Goal: Transaction & Acquisition: Purchase product/service

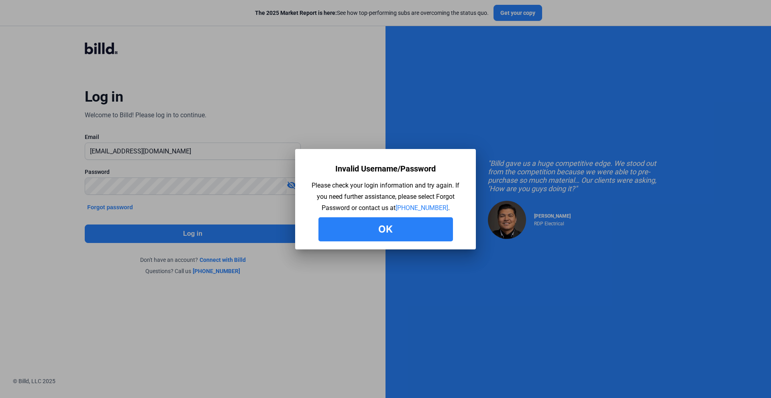
click at [381, 229] on button "Ok" at bounding box center [386, 229] width 135 height 24
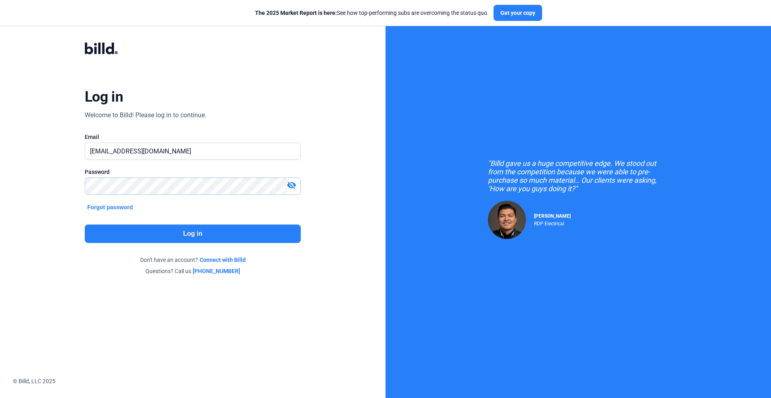
click at [84, 187] on div "Log in Welcome to Billd! Please log in to continue. Email [EMAIL_ADDRESS][DOMAI…" at bounding box center [193, 159] width 278 height 264
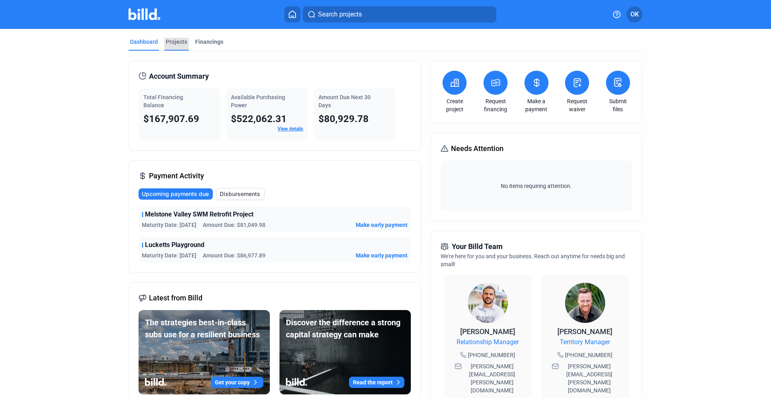
click at [178, 44] on div "Projects" at bounding box center [176, 42] width 21 height 8
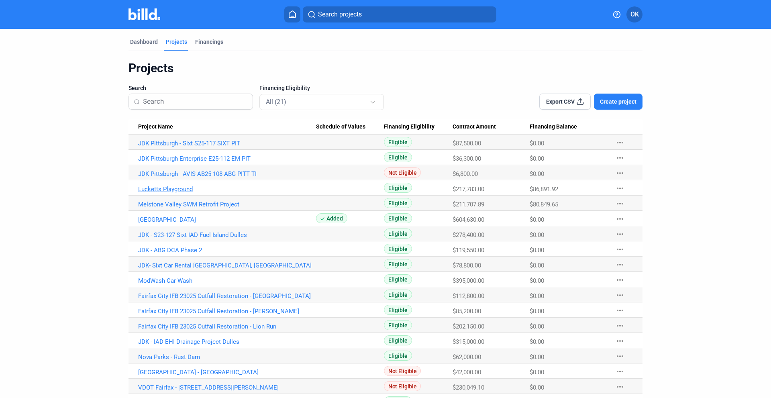
click at [166, 188] on link "Lucketts Playground" at bounding box center [227, 189] width 178 height 7
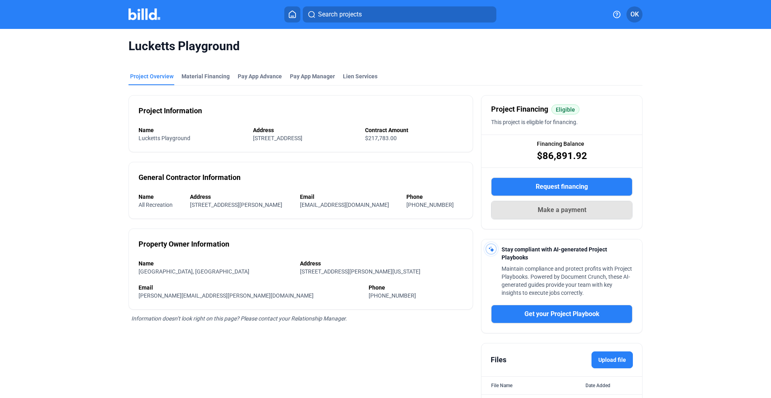
click at [561, 209] on span "Make a payment" at bounding box center [562, 210] width 49 height 10
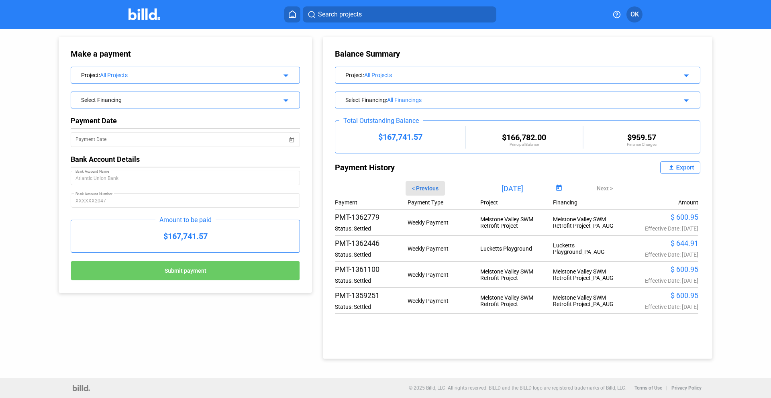
click at [421, 190] on span "< Previous" at bounding box center [425, 188] width 27 height 6
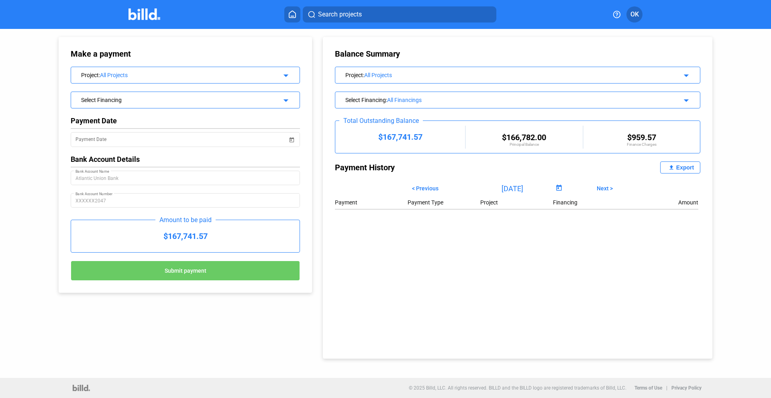
click at [606, 188] on span "Next >" at bounding box center [605, 188] width 16 height 6
type input "[DATE]"
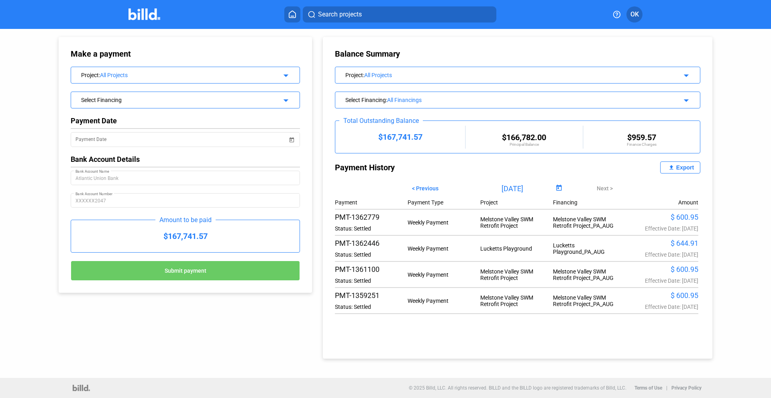
click at [281, 77] on mat-icon "arrow_drop_down" at bounding box center [285, 74] width 10 height 10
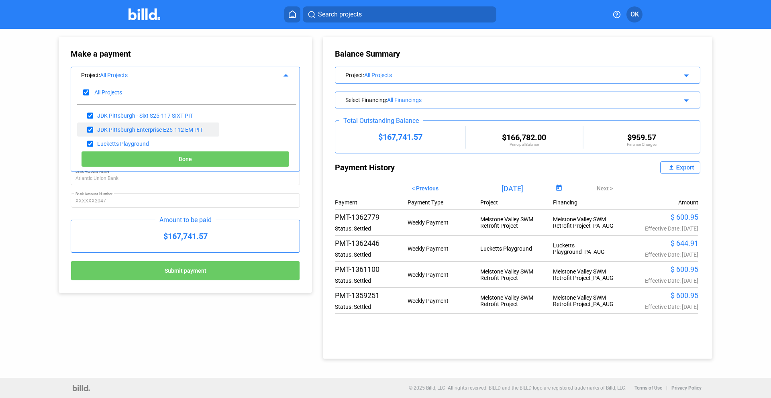
click at [89, 130] on input "checkbox" at bounding box center [90, 130] width 6 height 12
checkbox input "false"
click at [90, 114] on input "checkbox" at bounding box center [90, 116] width 6 height 12
checkbox input "false"
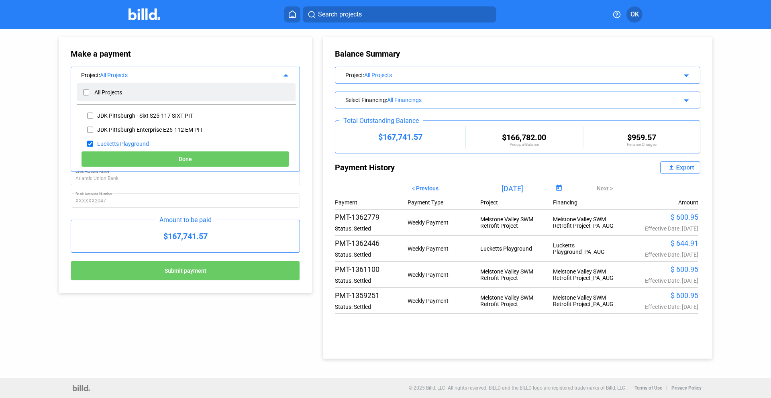
click at [88, 91] on input "checkbox" at bounding box center [86, 92] width 6 height 12
checkbox input "true"
click at [86, 91] on input "checkbox" at bounding box center [86, 92] width 6 height 12
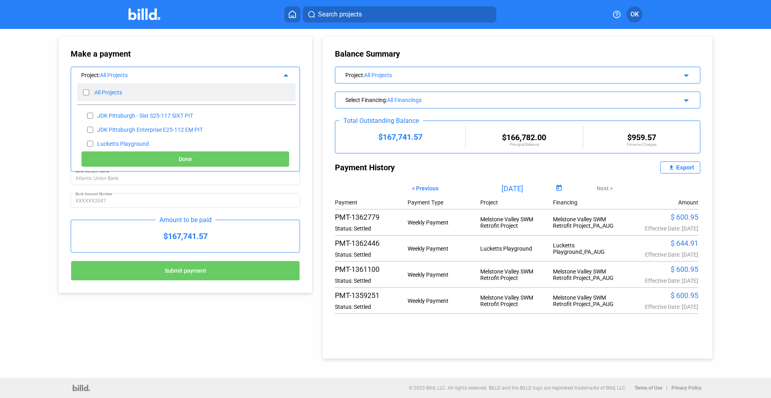
checkbox input "false"
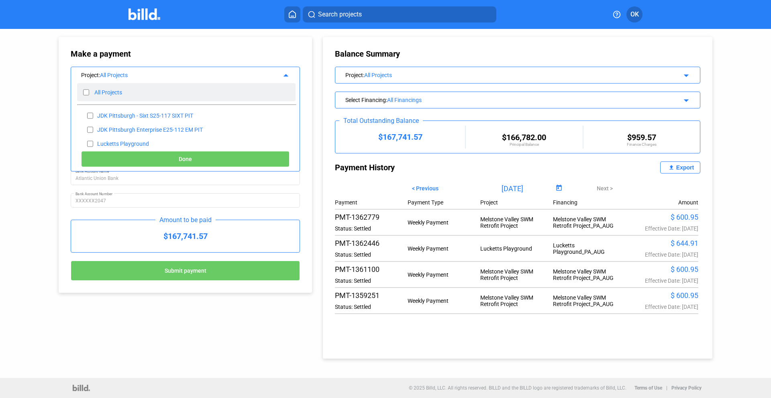
checkbox input "false"
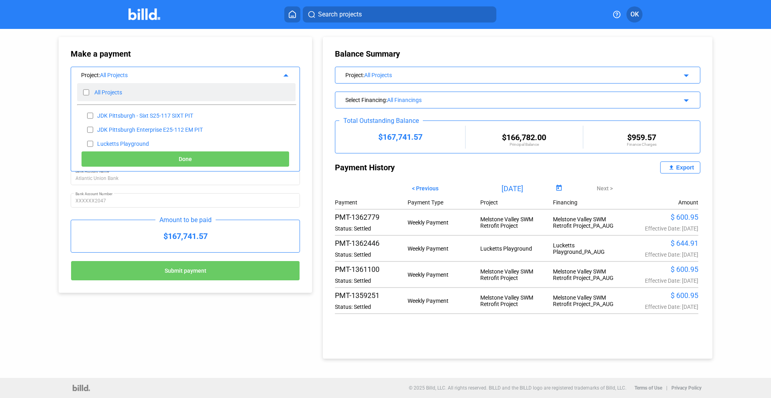
checkbox input "false"
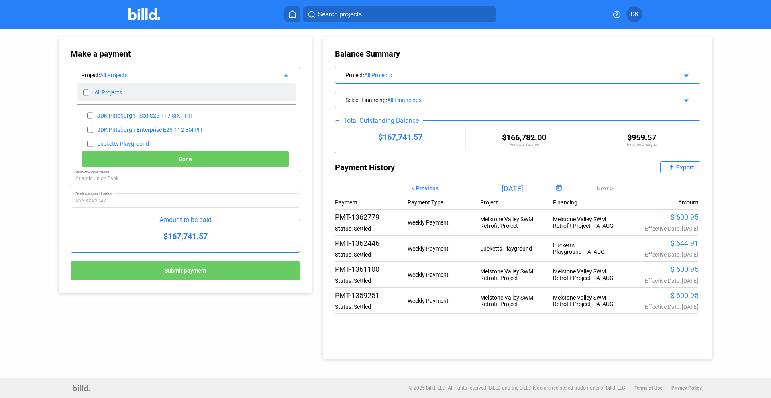
checkbox input "false"
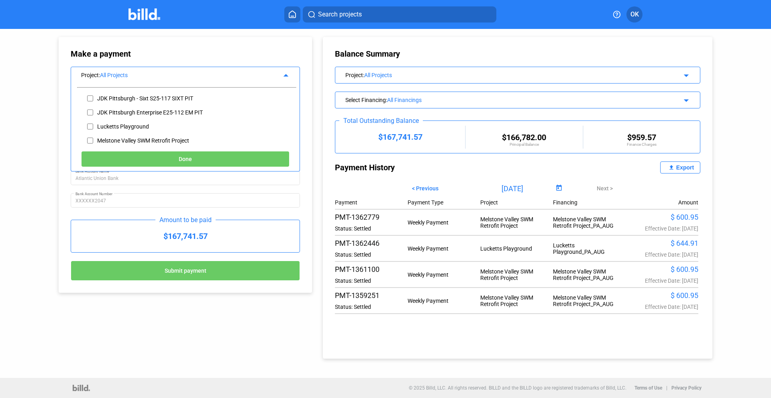
scroll to position [19, 0]
click at [89, 124] on input "checkbox" at bounding box center [90, 125] width 6 height 12
checkbox input "true"
click at [180, 160] on span "Done" at bounding box center [185, 159] width 13 height 6
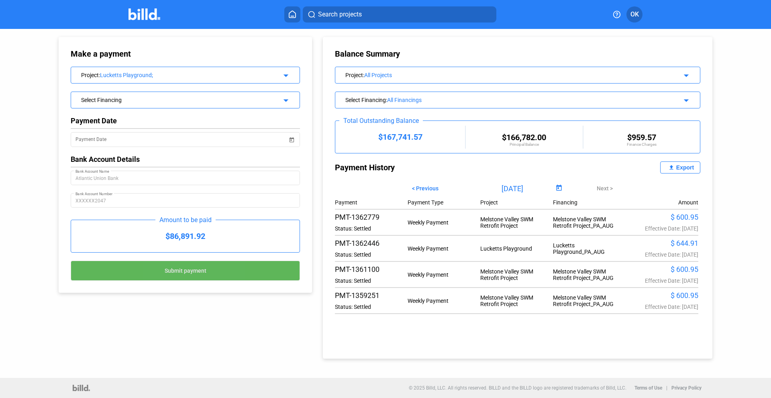
click at [171, 270] on span "Submit payment" at bounding box center [186, 271] width 42 height 6
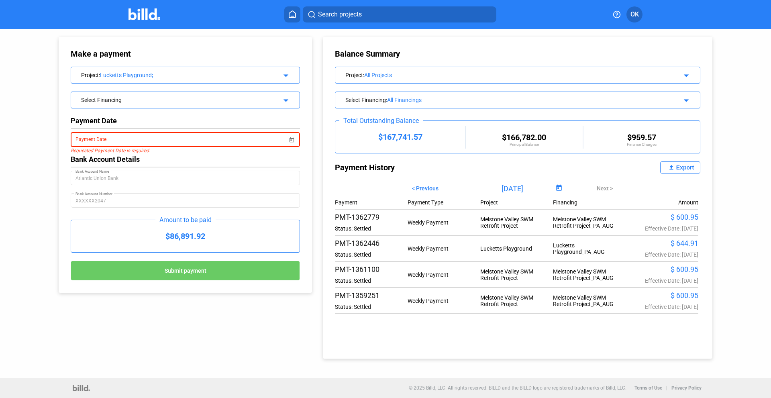
click at [295, 140] on span "Open calendar" at bounding box center [291, 134] width 19 height 19
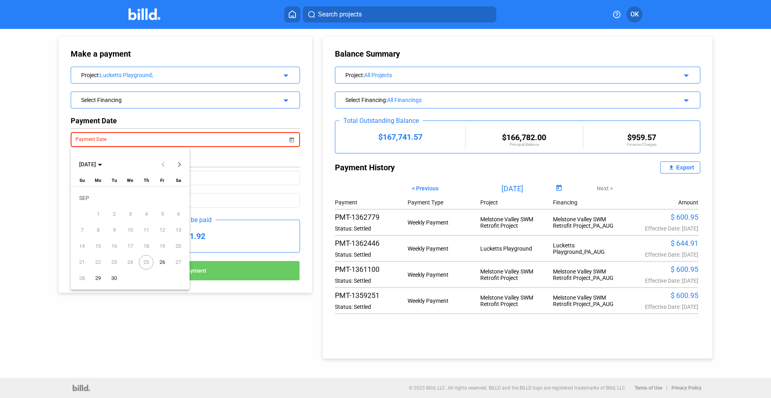
click at [163, 262] on span "26" at bounding box center [162, 262] width 14 height 14
type input "[DATE]"
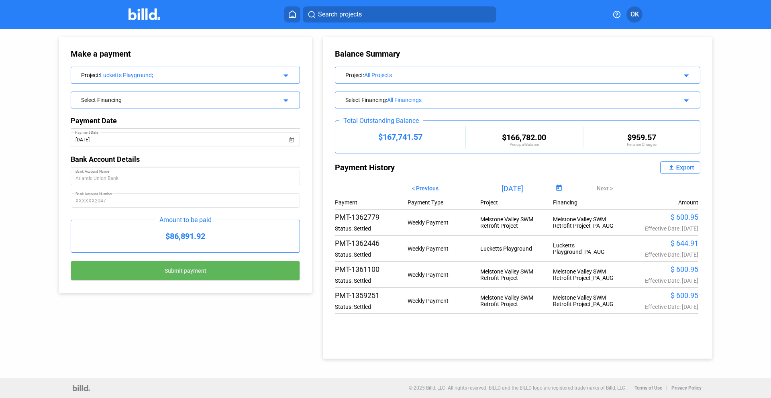
click at [196, 272] on span "Submit payment" at bounding box center [186, 271] width 42 height 6
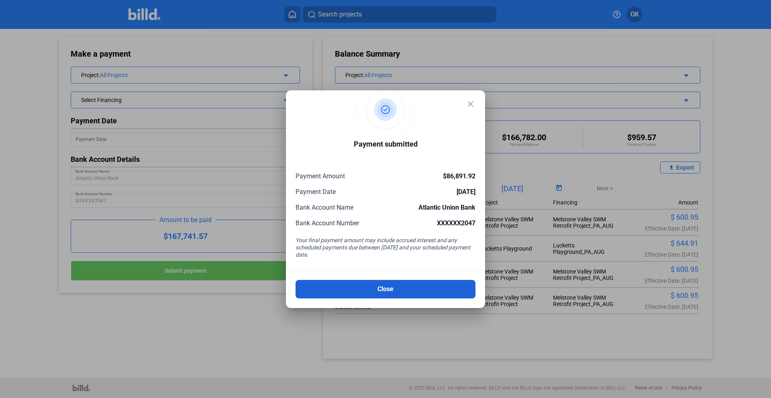
click at [385, 295] on button "Close" at bounding box center [386, 289] width 180 height 18
